Goal: Information Seeking & Learning: Learn about a topic

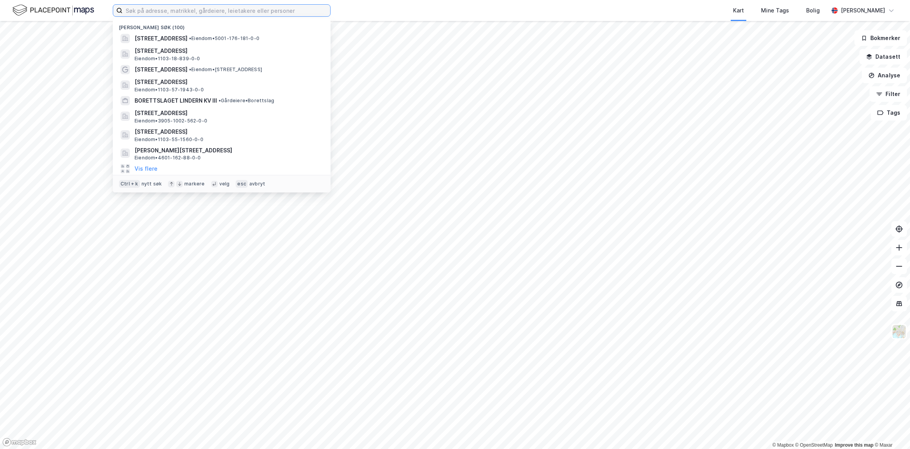
click at [189, 11] on input at bounding box center [227, 11] width 208 height 12
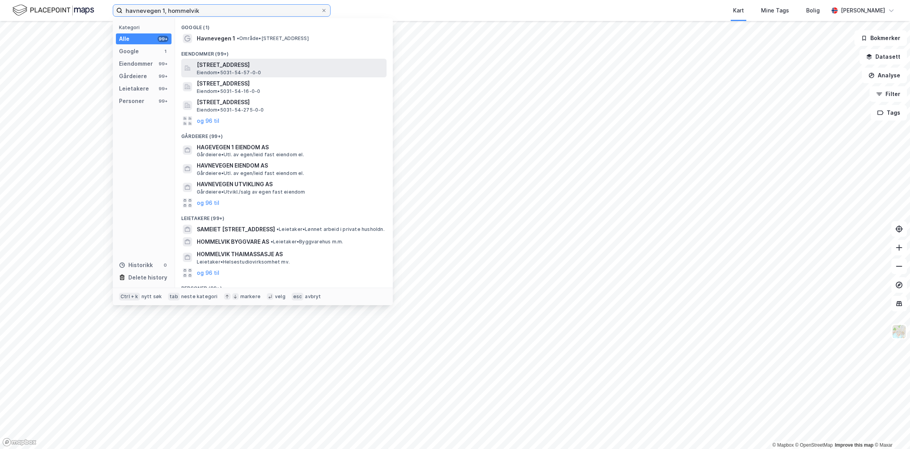
type input "havnevegen 1, hommelvik"
click at [221, 68] on span "[STREET_ADDRESS]" at bounding box center [290, 64] width 187 height 9
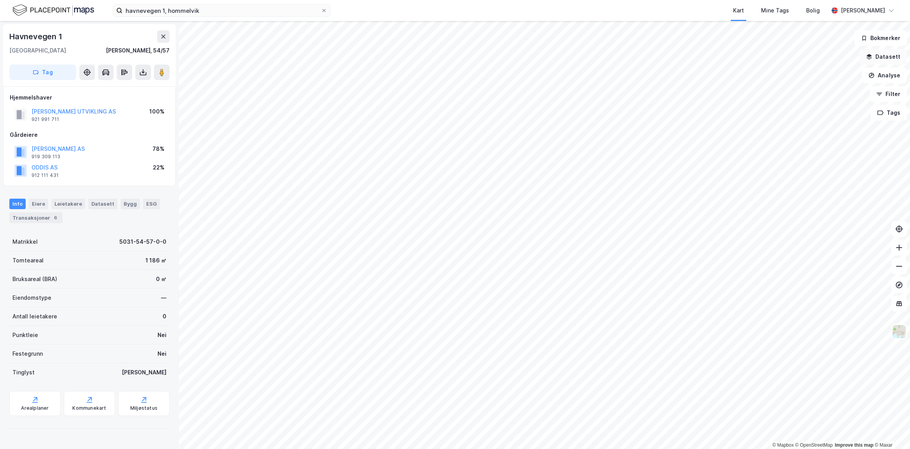
click at [877, 61] on button "Datasett" at bounding box center [883, 57] width 47 height 16
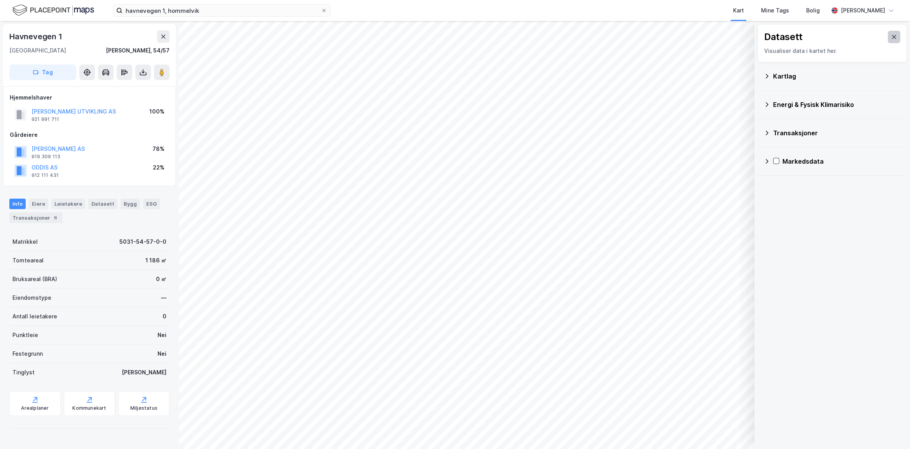
click at [891, 39] on icon at bounding box center [894, 37] width 6 height 6
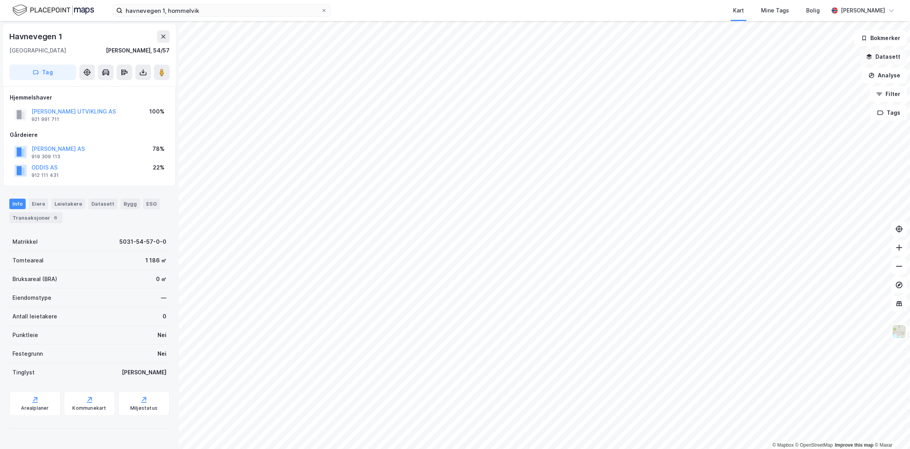
click at [889, 56] on button "Datasett" at bounding box center [883, 57] width 47 height 16
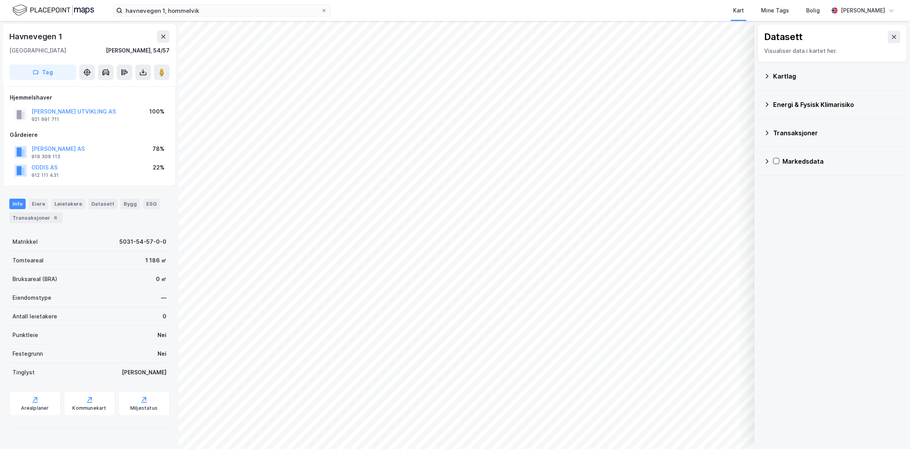
click at [784, 75] on div "Kartlag" at bounding box center [837, 76] width 128 height 9
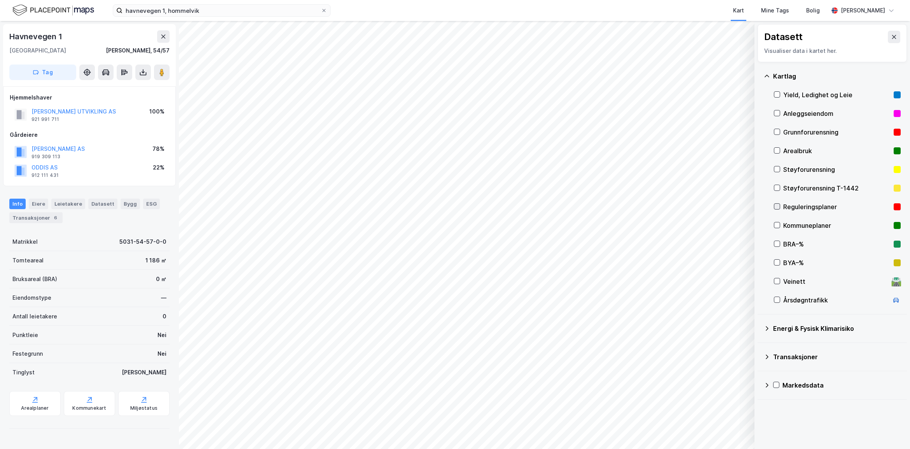
click at [779, 207] on icon at bounding box center [776, 206] width 5 height 5
click at [891, 40] on icon at bounding box center [894, 37] width 6 height 6
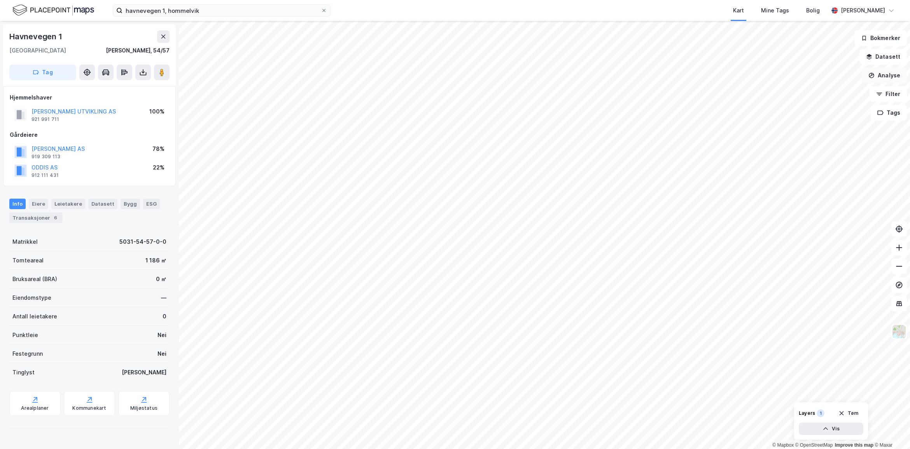
click at [889, 75] on button "Analyse" at bounding box center [884, 76] width 45 height 16
click at [799, 76] on div "Mål avstand" at bounding box center [817, 76] width 68 height 7
click at [876, 73] on button "Analyse" at bounding box center [884, 76] width 45 height 16
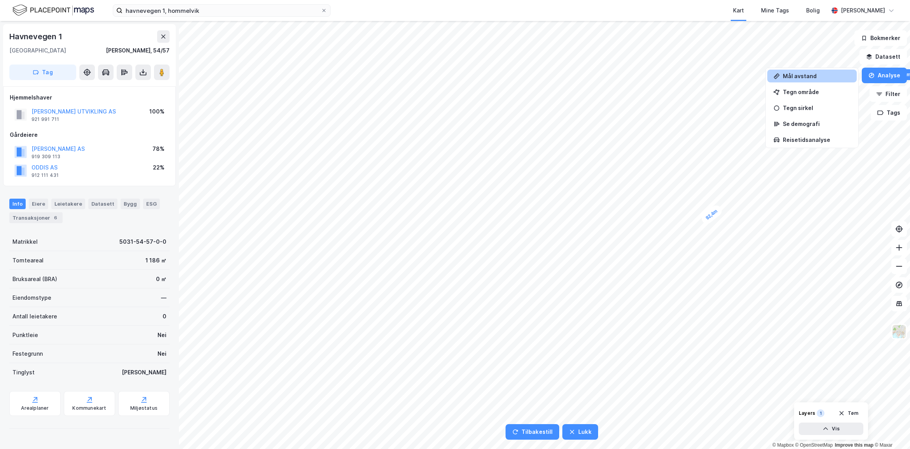
click at [818, 76] on div "Mål avstand" at bounding box center [817, 76] width 68 height 7
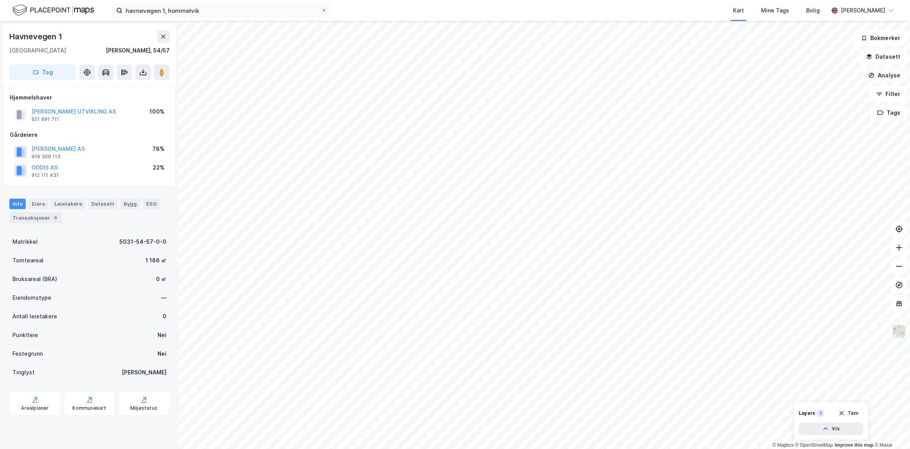
click at [893, 78] on button "Analyse" at bounding box center [884, 76] width 45 height 16
click at [806, 73] on div "Mål avstand" at bounding box center [817, 76] width 68 height 7
click at [885, 76] on button "Analyse" at bounding box center [884, 76] width 45 height 16
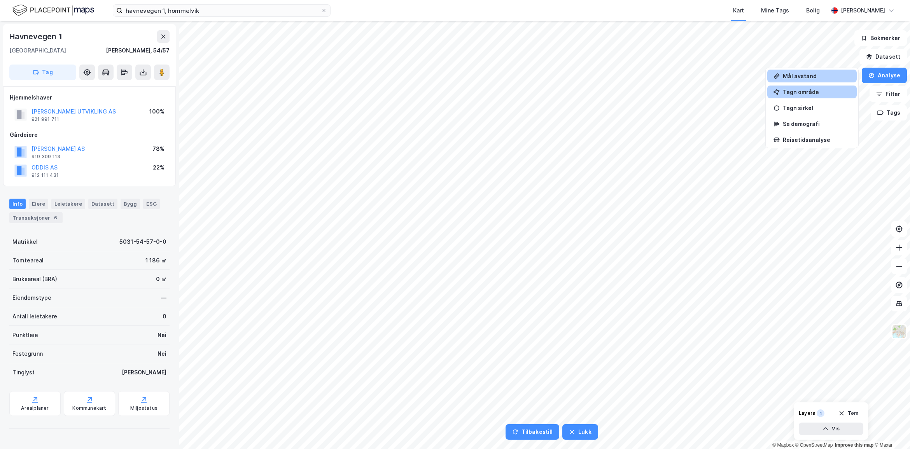
click at [794, 92] on div "Tegn område" at bounding box center [817, 92] width 68 height 7
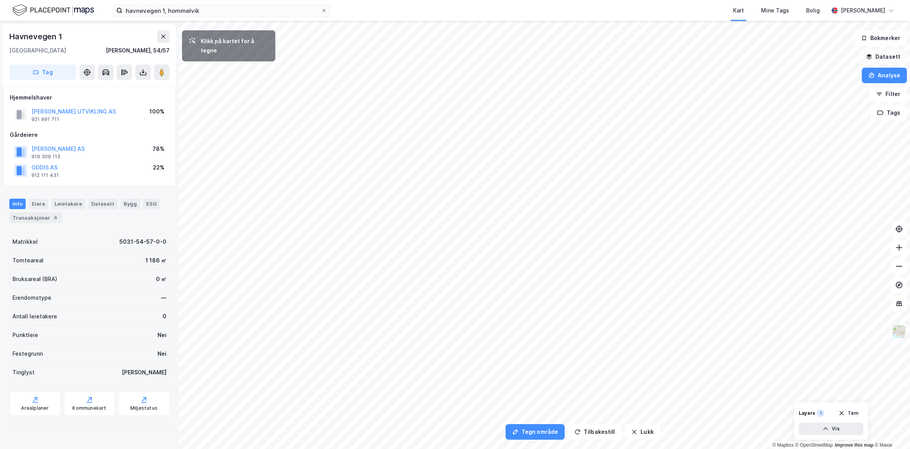
click at [891, 56] on button "Datasett" at bounding box center [883, 57] width 47 height 16
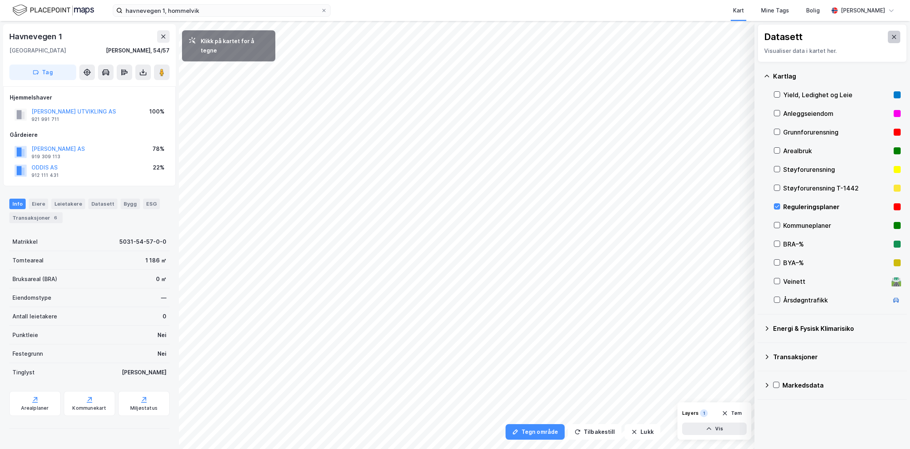
click at [891, 36] on icon at bounding box center [894, 37] width 6 height 6
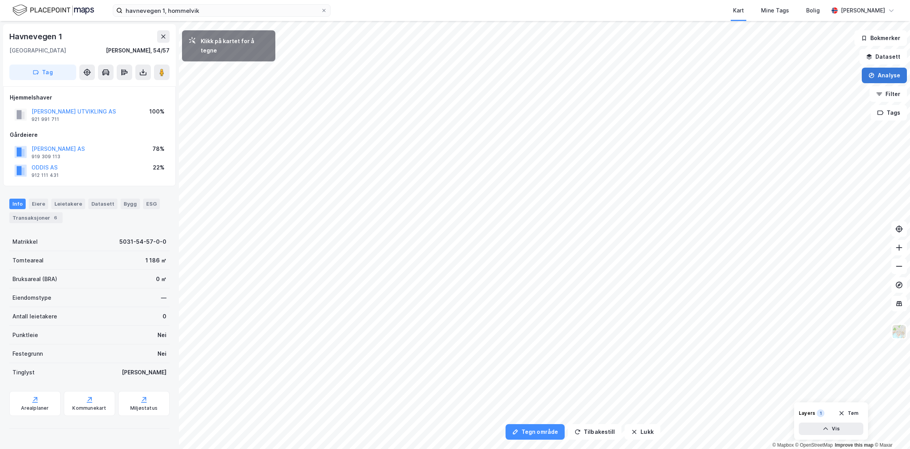
click at [881, 76] on button "Analyse" at bounding box center [884, 76] width 45 height 16
click at [804, 90] on div "Tegn område" at bounding box center [817, 92] width 68 height 7
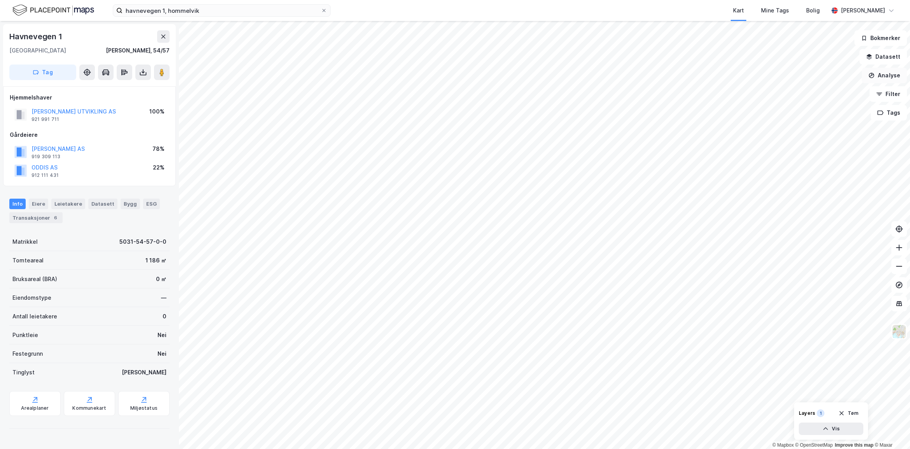
click at [891, 77] on button "Analyse" at bounding box center [884, 76] width 45 height 16
click at [794, 92] on div "Tegn område" at bounding box center [817, 92] width 68 height 7
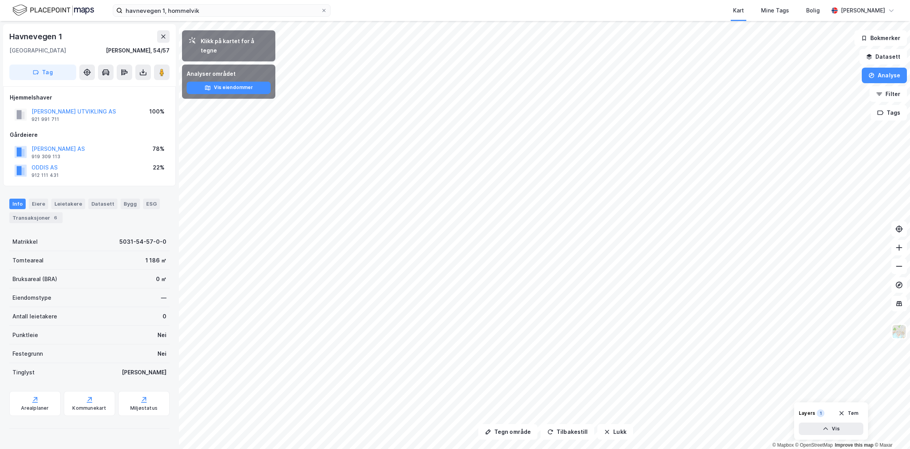
click at [547, 449] on html "havnevegen 1, hommelvik Kart Mine Tags Bolig [PERSON_NAME] Tegn område Tilbakes…" at bounding box center [455, 224] width 910 height 449
click at [695, 449] on html "havnevegen 1, hommelvik Kart Mine Tags Bolig [PERSON_NAME] Tegn område Tilbakes…" at bounding box center [455, 224] width 910 height 449
click at [872, 78] on icon "button" at bounding box center [871, 75] width 6 height 6
click at [797, 93] on div "Tegn område" at bounding box center [817, 92] width 68 height 7
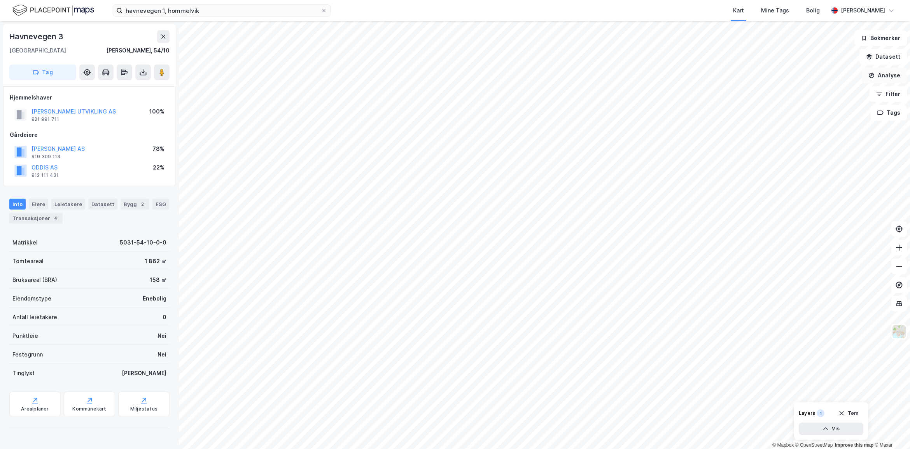
click at [887, 74] on button "Analyse" at bounding box center [884, 76] width 45 height 16
click at [882, 55] on button "Datasett" at bounding box center [883, 57] width 47 height 16
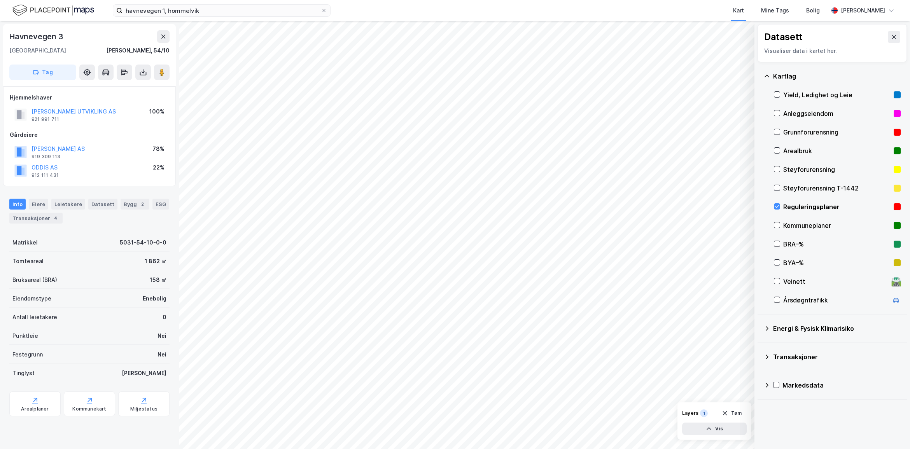
click at [797, 206] on div "Reguleringsplaner" at bounding box center [836, 206] width 107 height 9
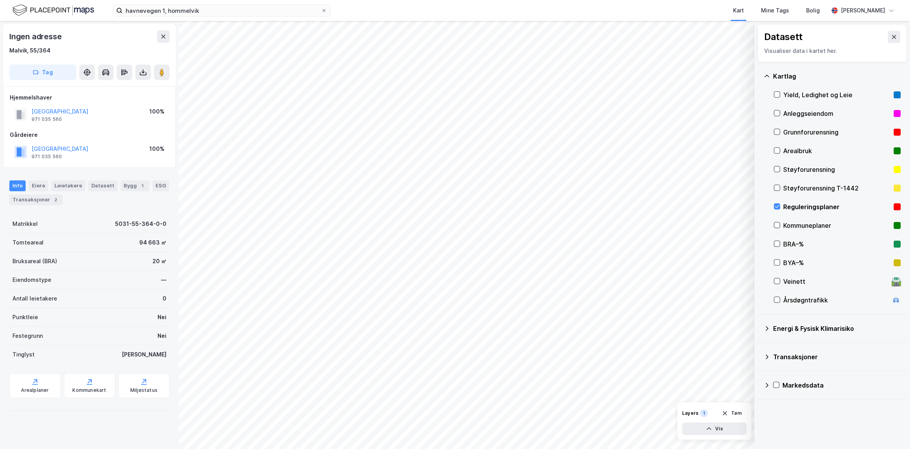
click at [464, 449] on html "havnevegen 1, hommelvik Kart Mine Tags Bolig [PERSON_NAME] © Mapbox © OpenStree…" at bounding box center [455, 224] width 910 height 449
